Goal: Navigation & Orientation: Find specific page/section

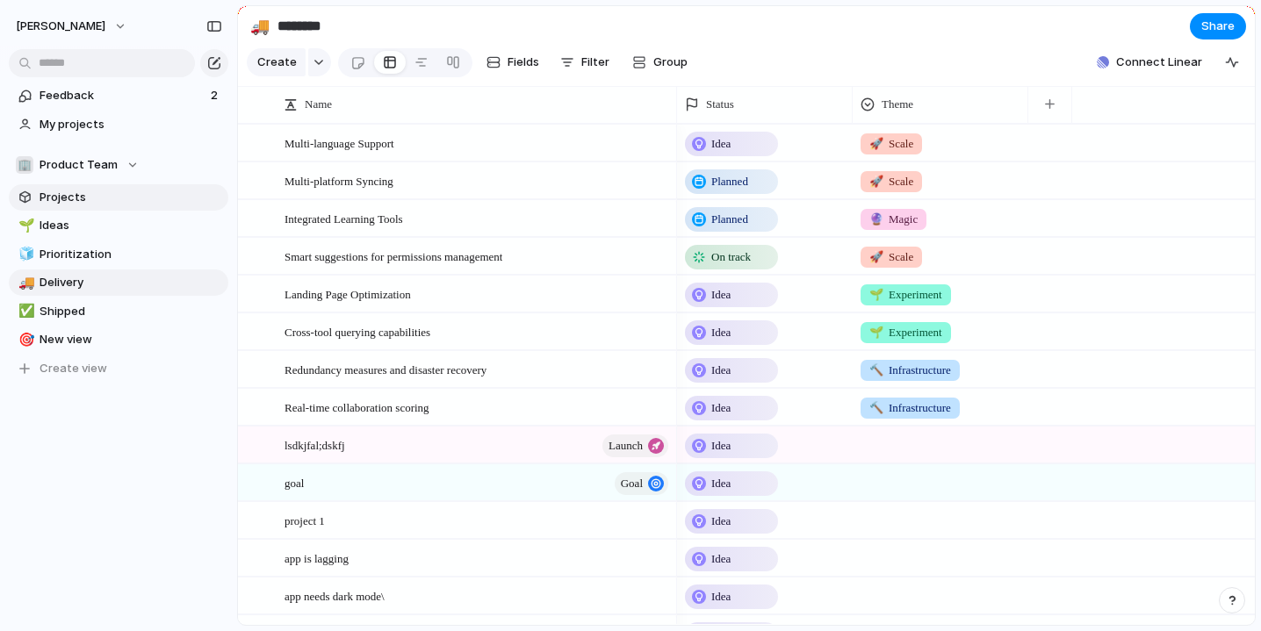
click at [78, 189] on span "Projects" at bounding box center [131, 198] width 183 height 18
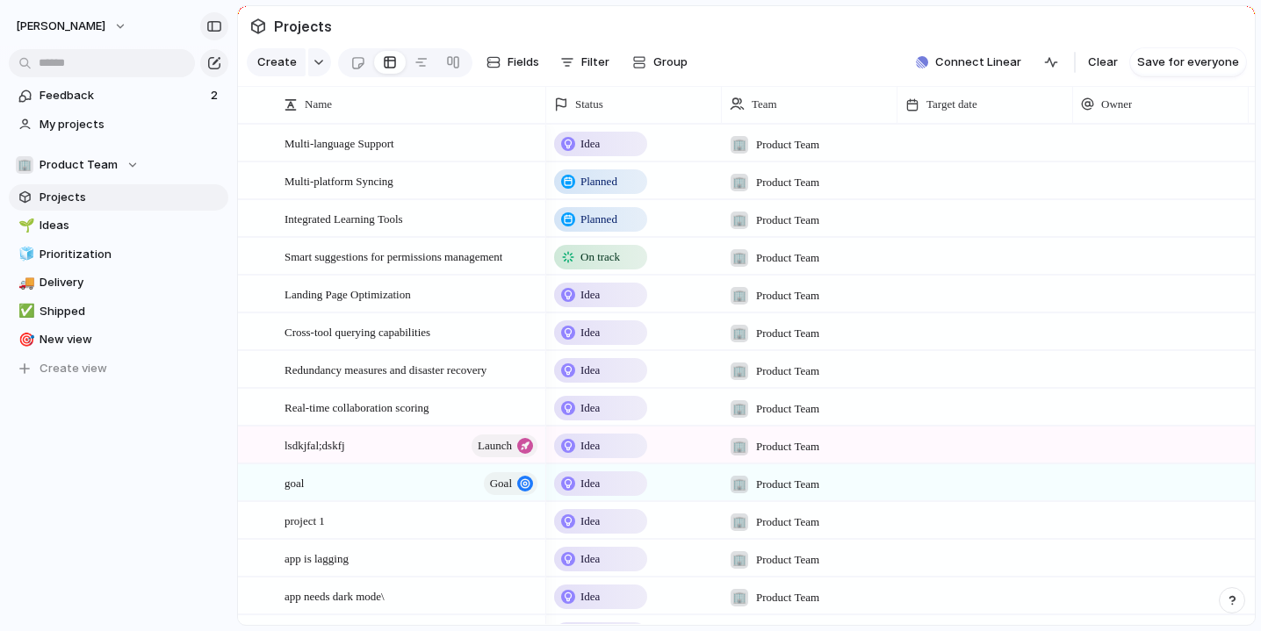
click at [211, 22] on div "button" at bounding box center [214, 26] width 16 height 12
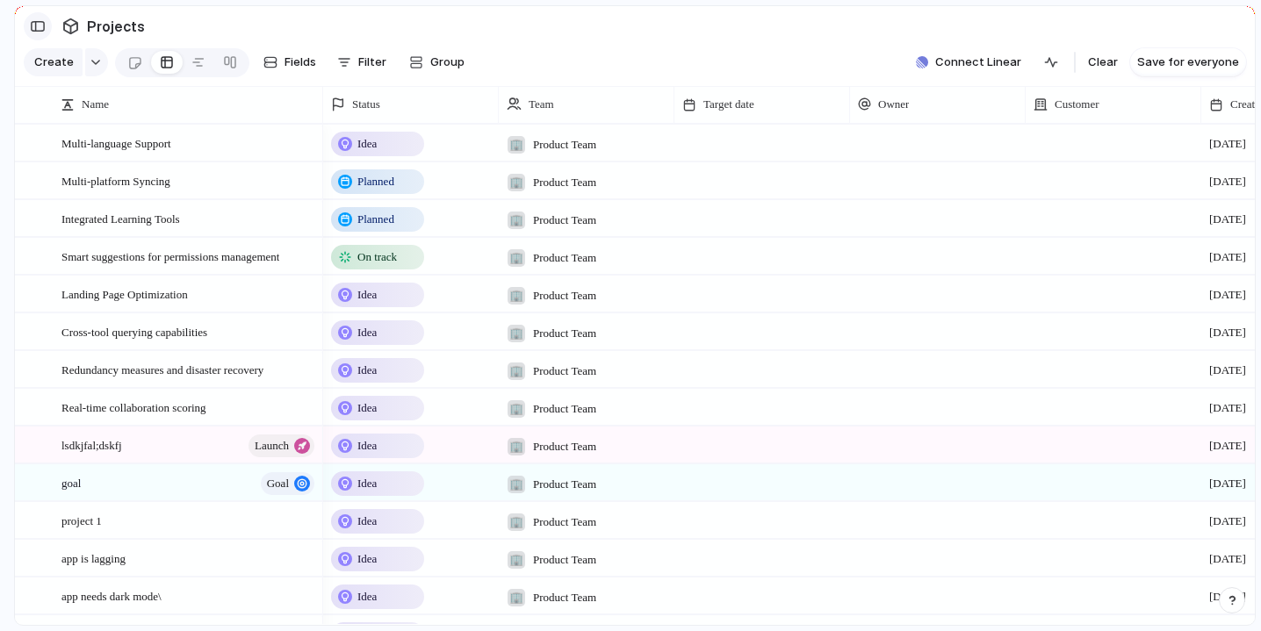
click at [43, 26] on div "button" at bounding box center [38, 26] width 16 height 12
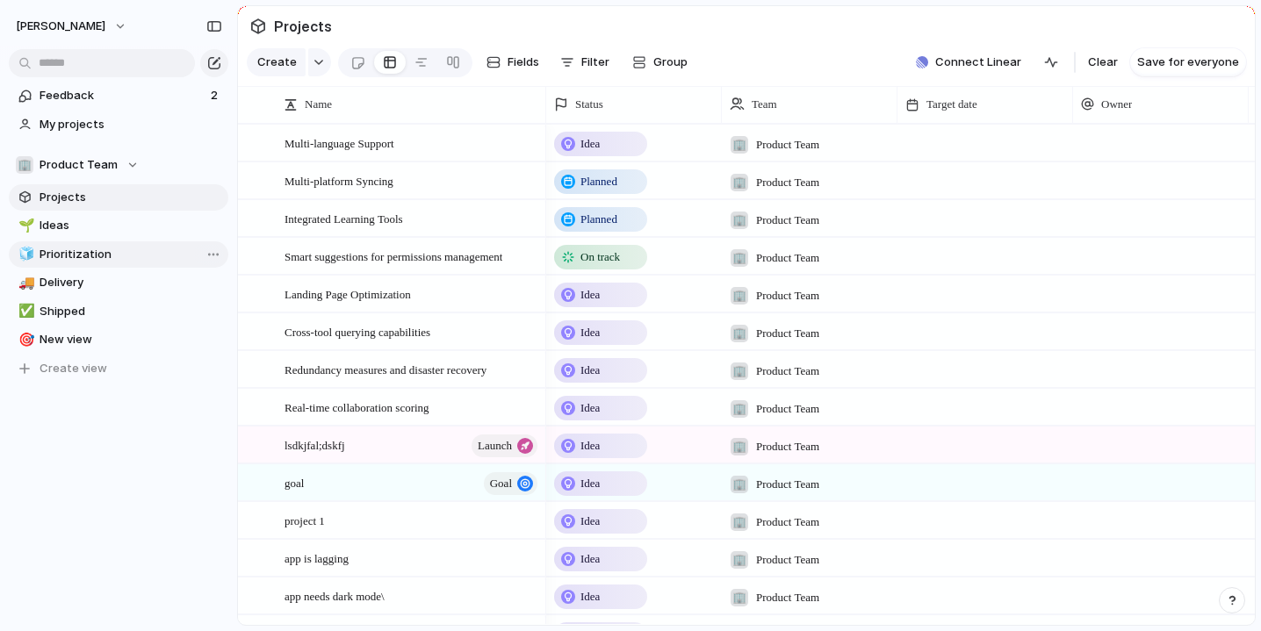
click at [70, 263] on link "🧊 Prioritization" at bounding box center [119, 255] width 220 height 26
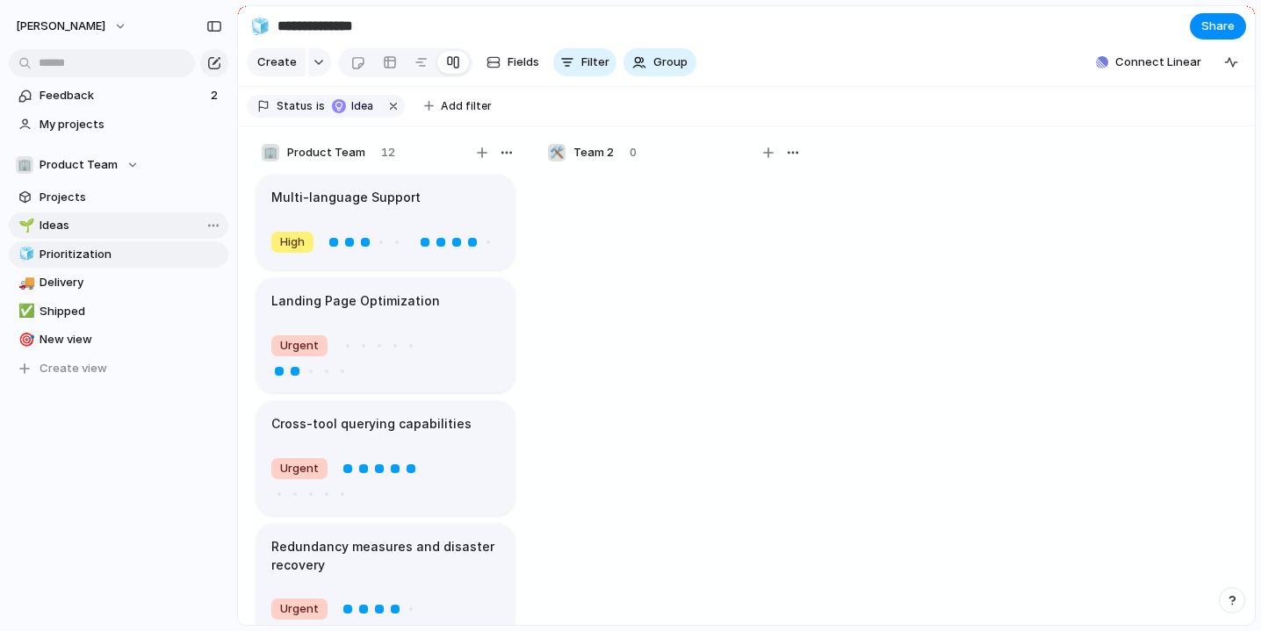
click at [66, 213] on link "🌱 Ideas" at bounding box center [119, 226] width 220 height 26
type input "*****"
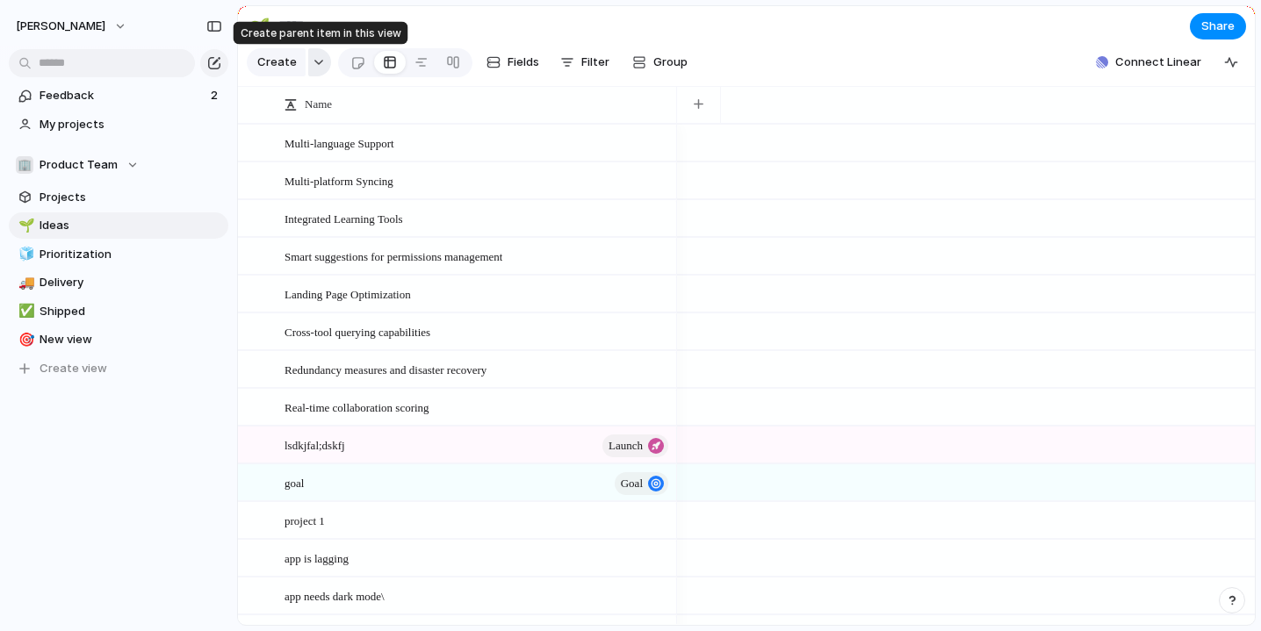
click at [313, 65] on div "button" at bounding box center [319, 62] width 12 height 7
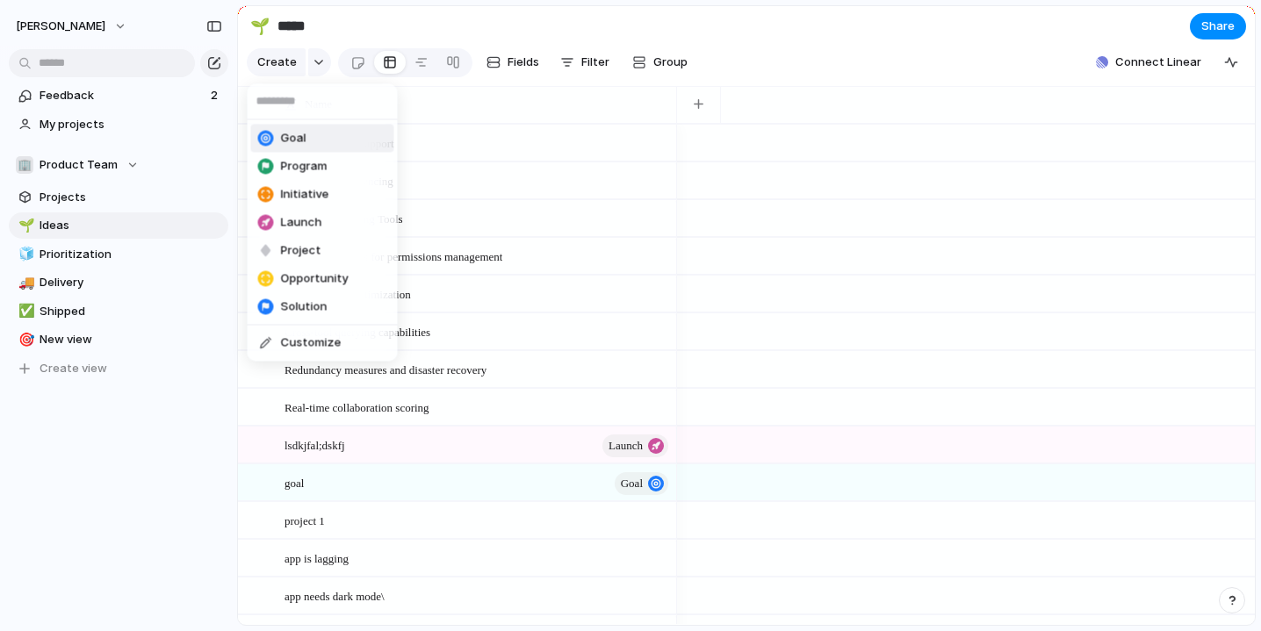
click at [809, 47] on div "Goal Program Initiative Launch Project Opportunity Solution Customize" at bounding box center [630, 315] width 1261 height 631
